Goal: Find specific page/section: Find specific page/section

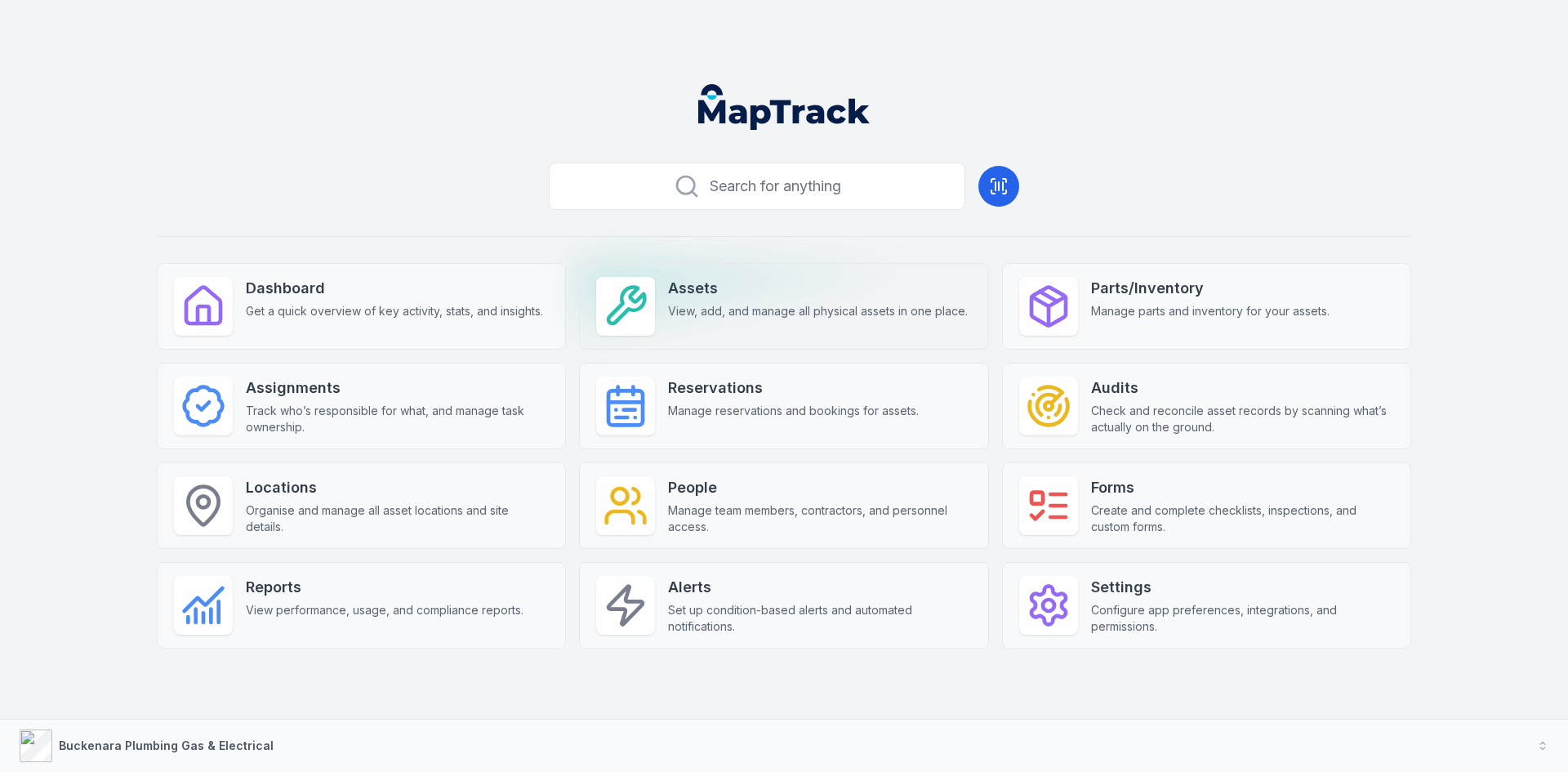
click at [737, 301] on div "Assets View, add, and manage all physical assets in one place." at bounding box center [817, 298] width 300 height 42
